Goal: Task Accomplishment & Management: Complete application form

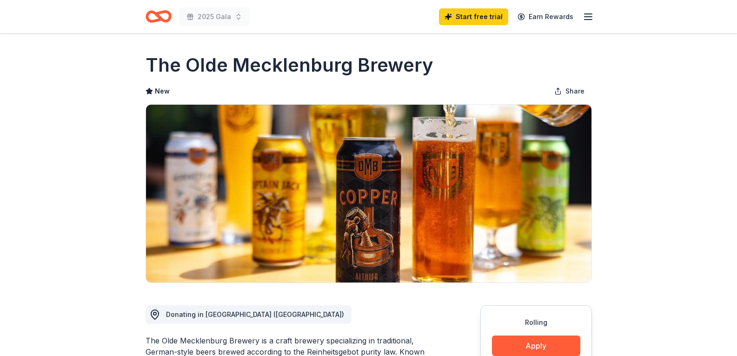
scroll to position [299, 0]
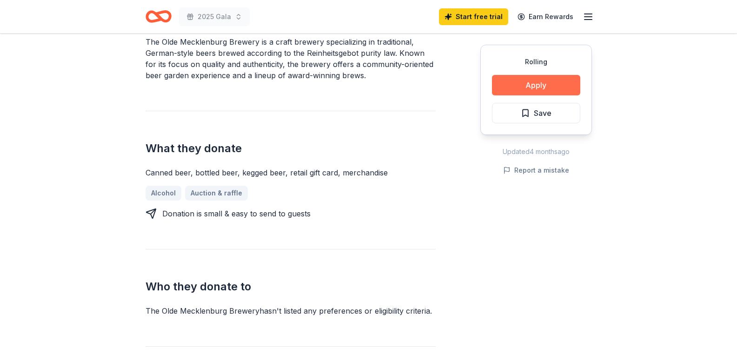
click at [528, 93] on button "Apply" at bounding box center [536, 85] width 88 height 20
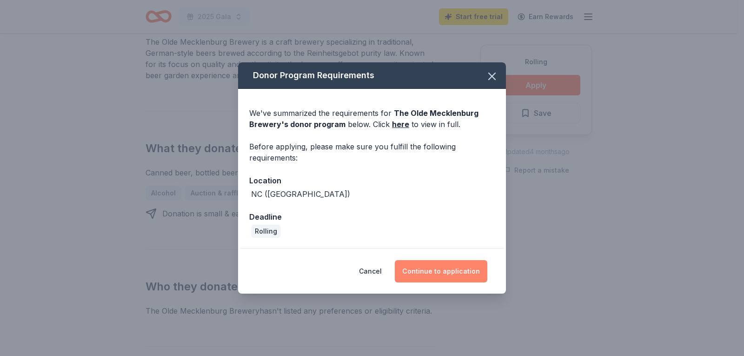
drag, startPoint x: 462, startPoint y: 265, endPoint x: 457, endPoint y: 262, distance: 5.7
click at [458, 263] on button "Continue to application" at bounding box center [441, 271] width 93 height 22
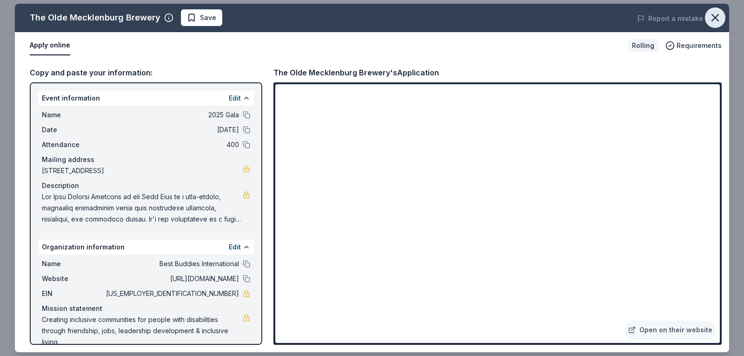
click at [716, 16] on icon "button" at bounding box center [715, 17] width 13 height 13
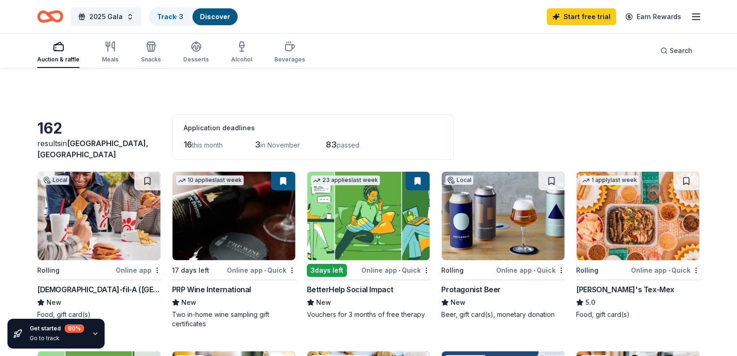
scroll to position [279, 0]
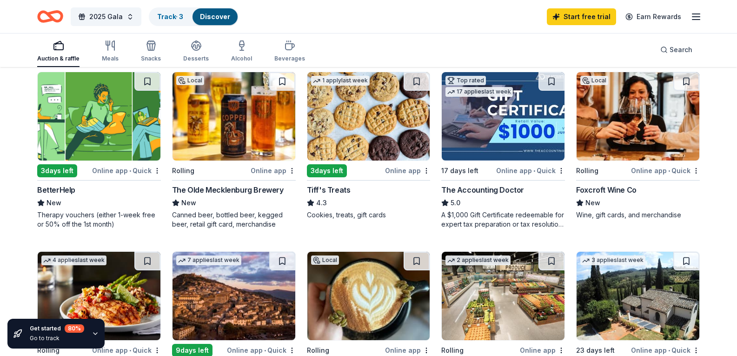
click at [505, 143] on img at bounding box center [503, 116] width 123 height 88
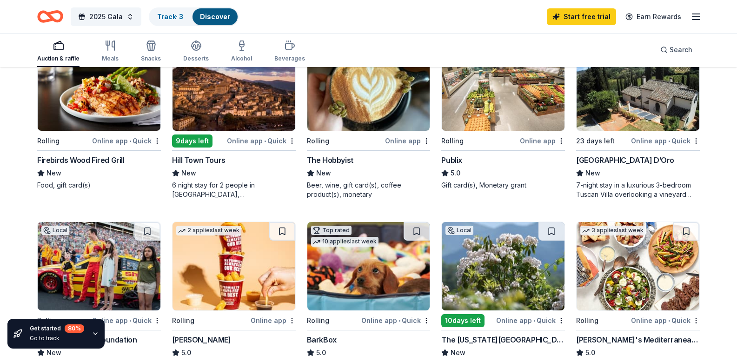
scroll to position [512, 0]
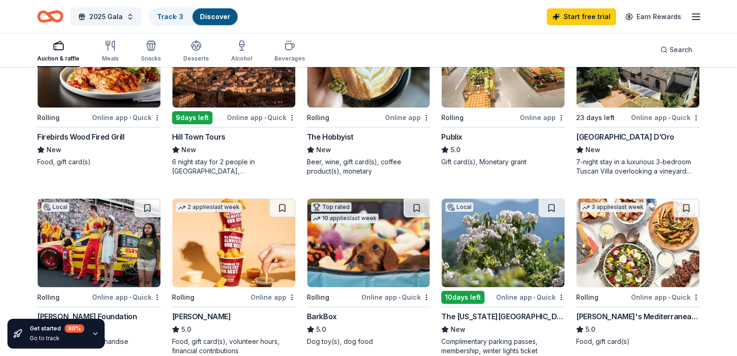
click at [268, 107] on img at bounding box center [234, 63] width 123 height 88
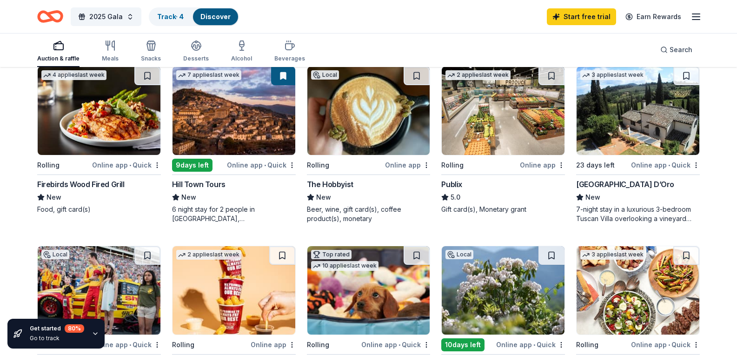
scroll to position [465, 0]
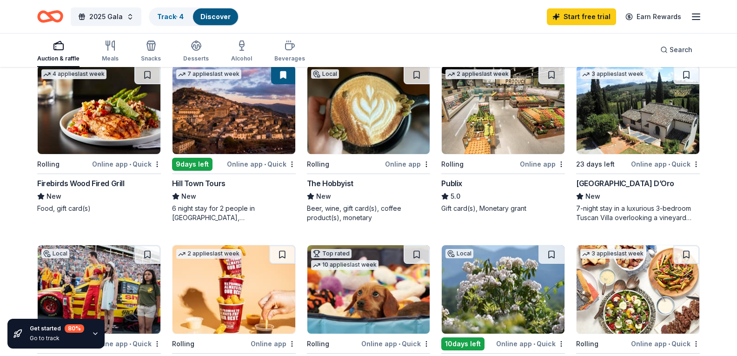
click at [634, 154] on img at bounding box center [638, 110] width 123 height 88
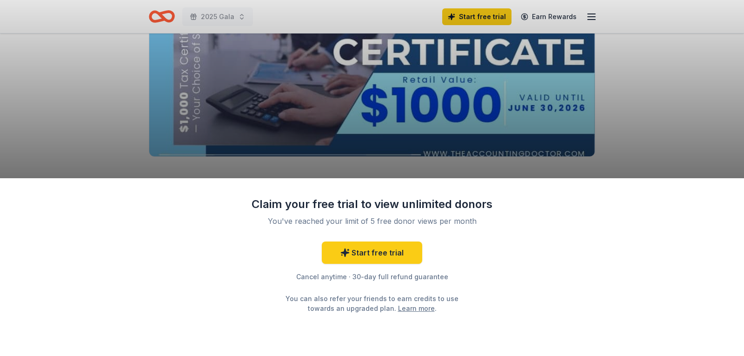
scroll to position [140, 0]
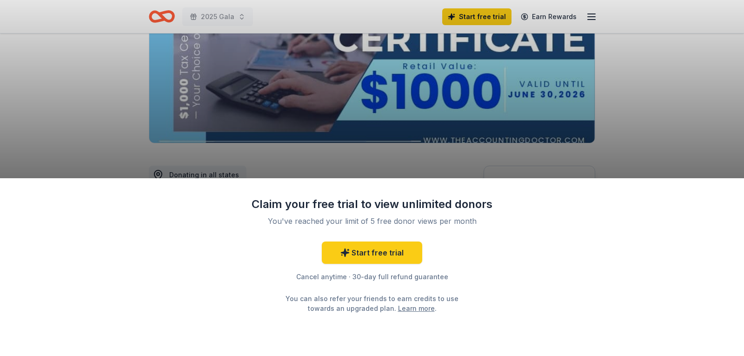
click at [398, 185] on div "Claim your free trial to view unlimited donors You've reached your limit of 5 f…" at bounding box center [372, 267] width 744 height 178
click at [405, 169] on div "Claim your free trial to view unlimited donors You've reached your limit of 5 f…" at bounding box center [372, 178] width 744 height 356
click at [411, 249] on link "Start free trial" at bounding box center [372, 252] width 100 height 22
click at [372, 251] on link "Start free trial" at bounding box center [372, 252] width 100 height 22
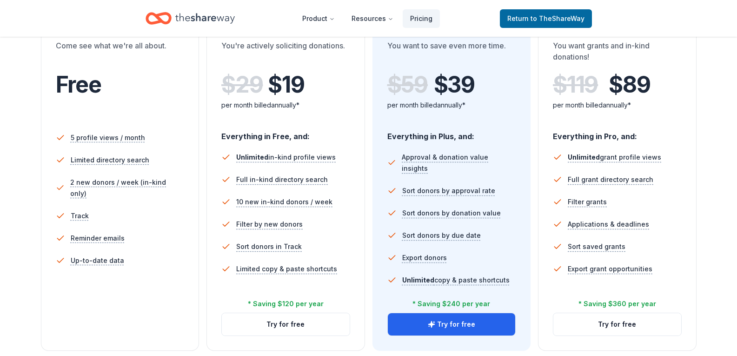
scroll to position [140, 0]
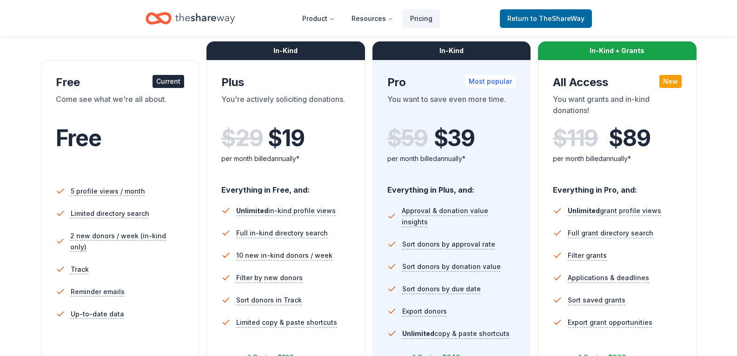
click at [164, 129] on div "Free" at bounding box center [120, 138] width 129 height 26
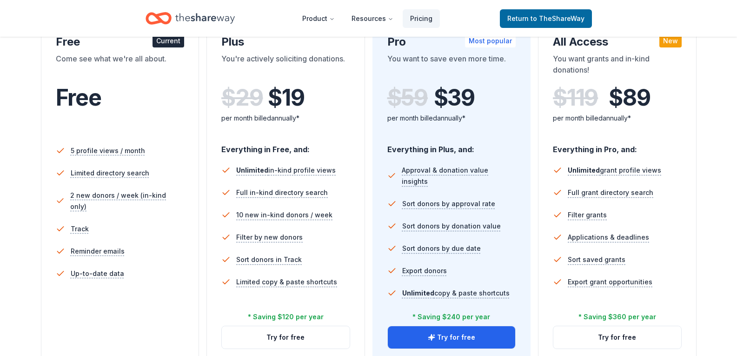
scroll to position [326, 0]
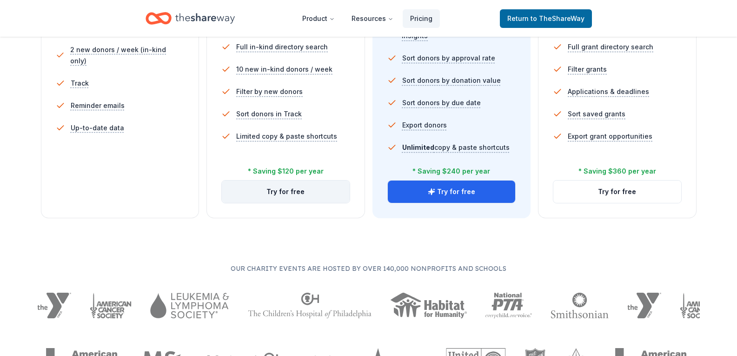
click at [336, 190] on button "Try for free" at bounding box center [286, 192] width 128 height 22
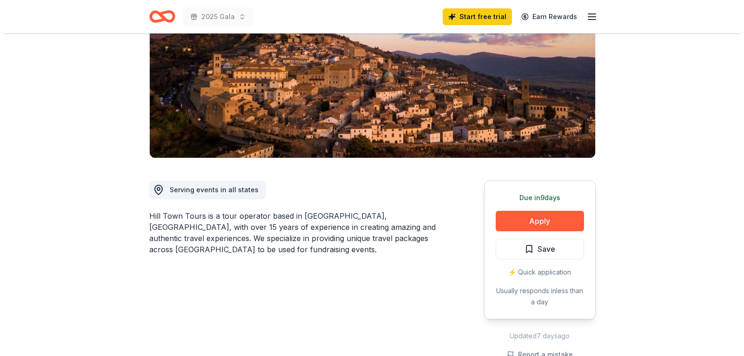
scroll to position [186, 0]
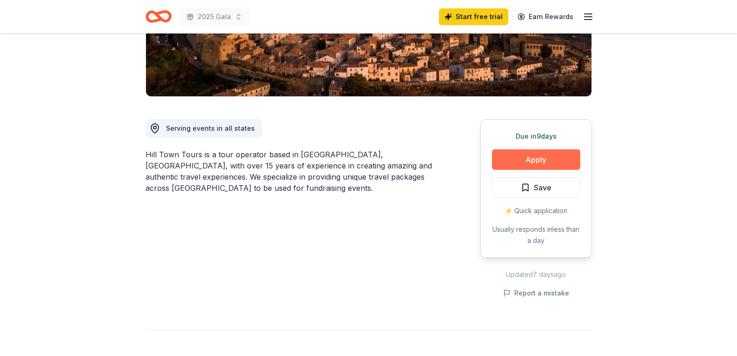
click at [543, 164] on button "Apply" at bounding box center [536, 159] width 88 height 20
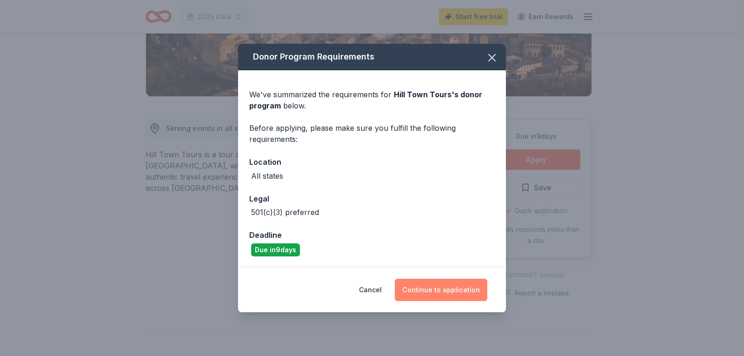
click at [480, 289] on button "Continue to application" at bounding box center [441, 290] width 93 height 22
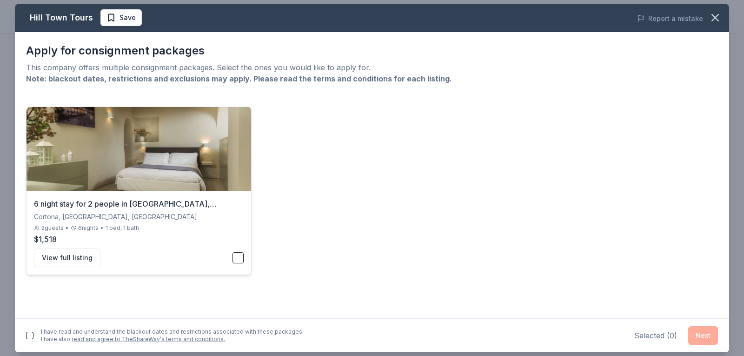
click at [202, 253] on div "View full listing" at bounding box center [139, 257] width 210 height 19
click at [716, 330] on button "Next" at bounding box center [704, 335] width 30 height 19
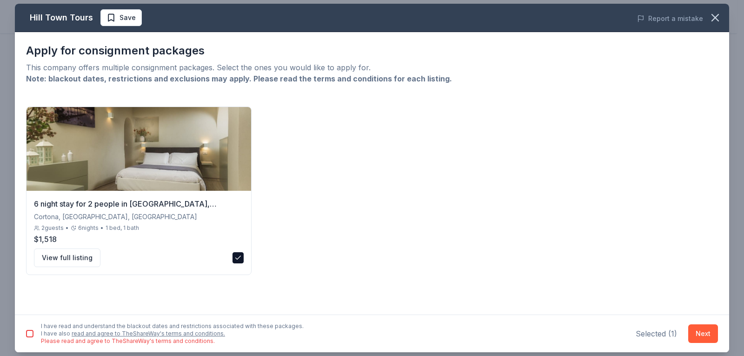
click at [28, 334] on button "button" at bounding box center [29, 333] width 7 height 7
click at [705, 330] on button "Next" at bounding box center [704, 333] width 30 height 19
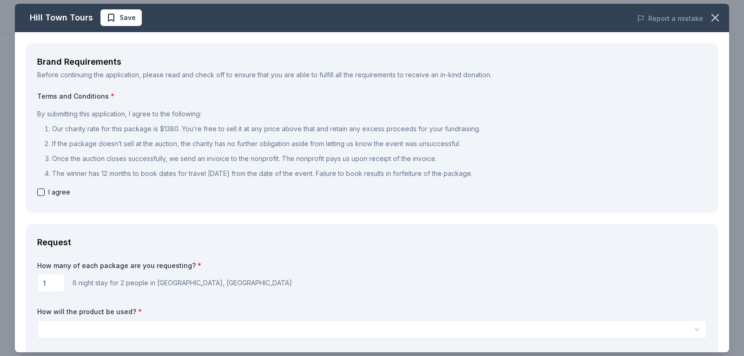
click at [48, 196] on div "I agree" at bounding box center [372, 192] width 670 height 11
click at [45, 190] on div "I agree" at bounding box center [372, 192] width 670 height 11
click at [44, 192] on button "button" at bounding box center [40, 191] width 7 height 7
checkbox input "true"
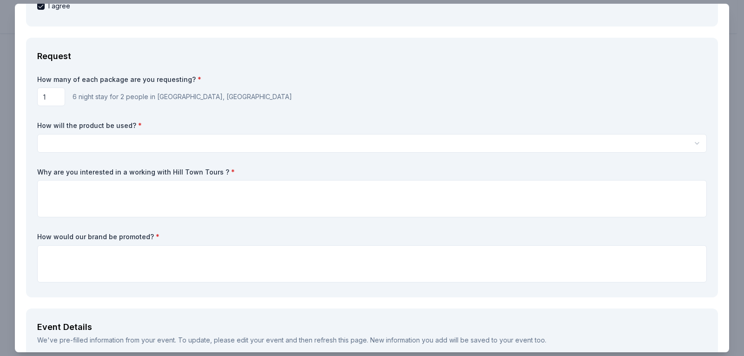
scroll to position [0, 0]
click at [164, 141] on html "2025 Gala Start free trial Earn Rewards Due in 9 days Share Hill Town Tours New…" at bounding box center [372, 178] width 744 height 356
click at [167, 145] on html "2025 Gala Start free trial Earn Rewards Due in 9 days Share Hill Town Tours New…" at bounding box center [372, 178] width 744 height 356
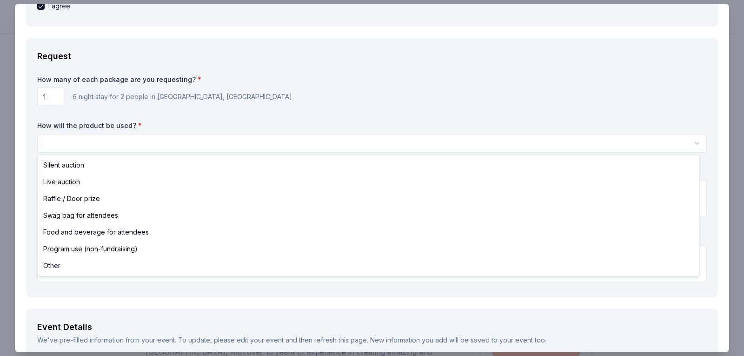
select select "liveAuction"
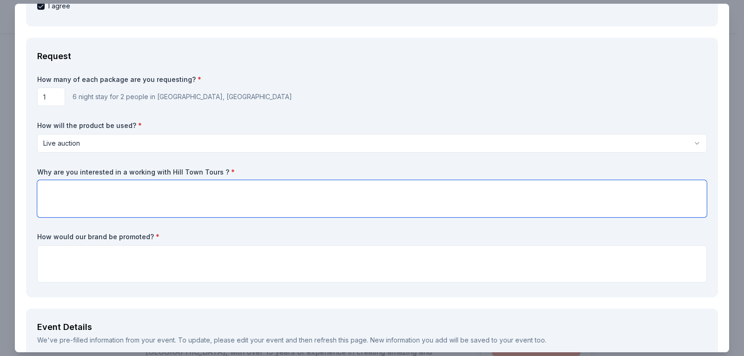
click at [147, 182] on textarea at bounding box center [372, 198] width 670 height 37
click at [247, 188] on textarea "To enrich screen reader interactions, please activate Accessibility in Grammarl…" at bounding box center [372, 198] width 670 height 37
paste textarea "We would love to work with The Cottages of Napa Valley because your property em…"
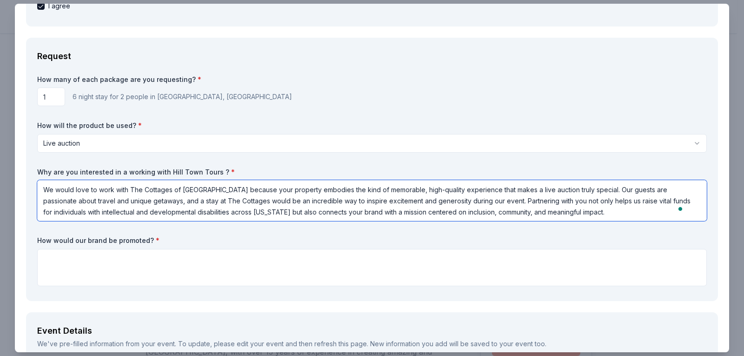
click at [198, 192] on textarea "We would love to work with The Cottages of Napa Valley because your property em…" at bounding box center [372, 200] width 670 height 41
click at [183, 203] on textarea "We would love to work with Hill Town Tours because your property embodies the k…" at bounding box center [372, 200] width 670 height 41
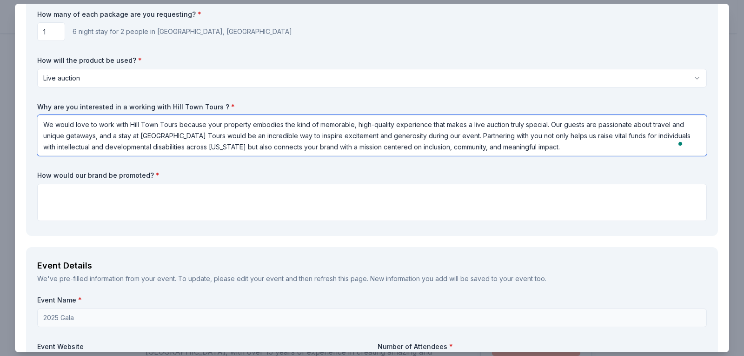
scroll to position [279, 0]
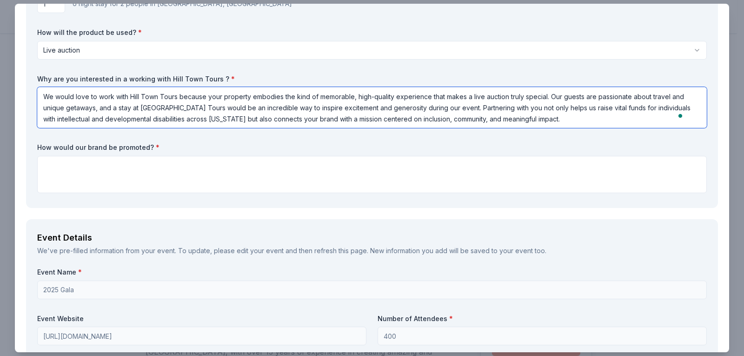
type textarea "We would love to work with Hill Town Tours because your property embodies the k…"
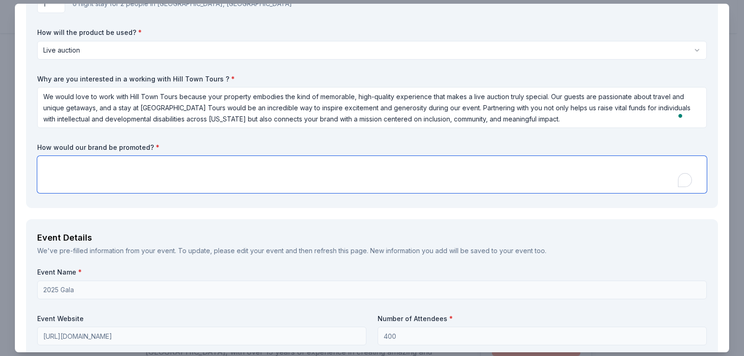
click at [144, 164] on textarea "To enrich screen reader interactions, please activate Accessibility in Grammarl…" at bounding box center [372, 174] width 670 height 37
click at [74, 163] on textarea "To enrich screen reader interactions, please activate Accessibility in Grammarl…" at bounding box center [372, 174] width 670 height 37
paste textarea "Your brand would be prominently featured throughout our Champion of the Year Ga…"
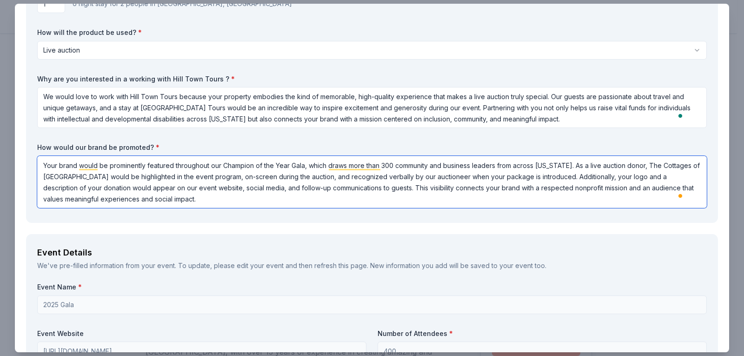
click at [116, 177] on textarea "Your brand would be prominently featured throughout our Champion of the Year Ga…" at bounding box center [372, 182] width 670 height 52
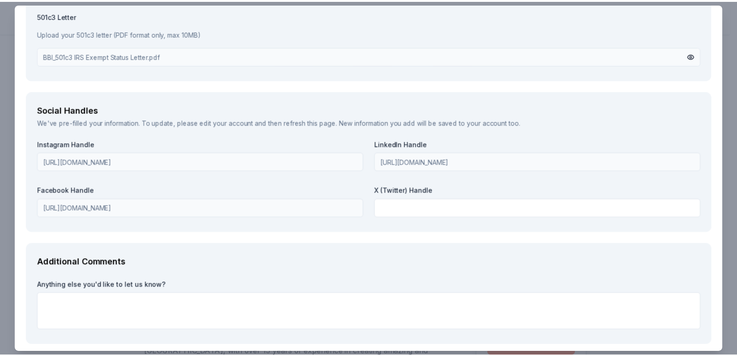
scroll to position [1285, 0]
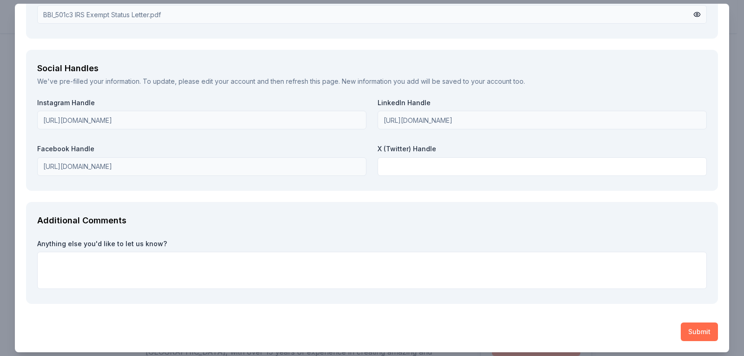
type textarea "Your brand would be prominently featured throughout our Champion of the Year Ga…"
click at [699, 326] on button "Submit" at bounding box center [699, 331] width 37 height 19
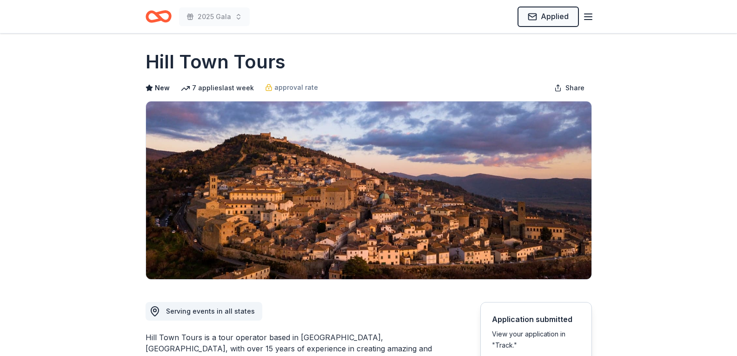
scroll to position [0, 0]
